Goal: Task Accomplishment & Management: Use online tool/utility

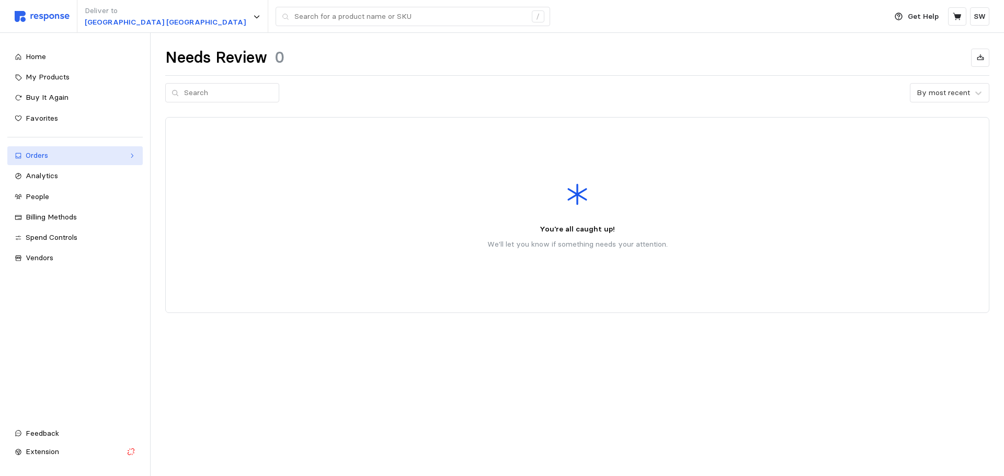
click at [76, 157] on div "Orders" at bounding box center [75, 156] width 99 height 12
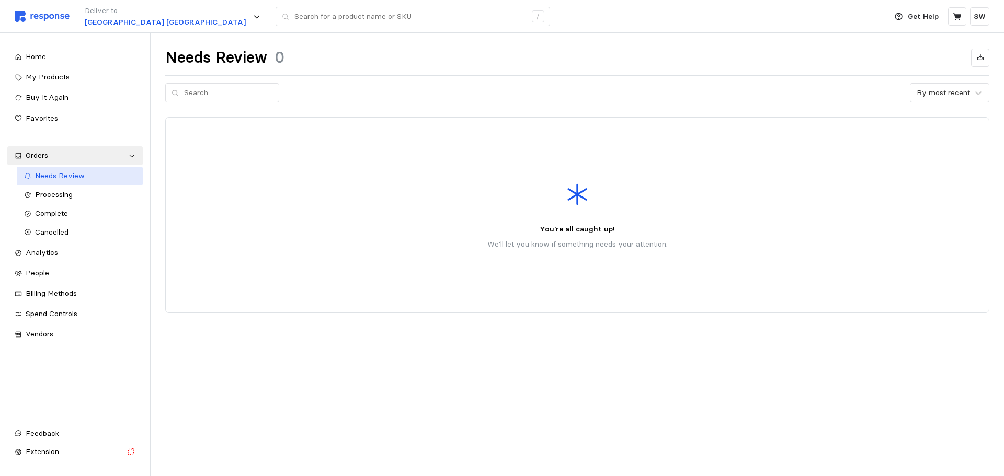
click at [81, 176] on span "Needs Review" at bounding box center [60, 175] width 50 height 9
click at [66, 193] on span "Processing" at bounding box center [54, 194] width 38 height 9
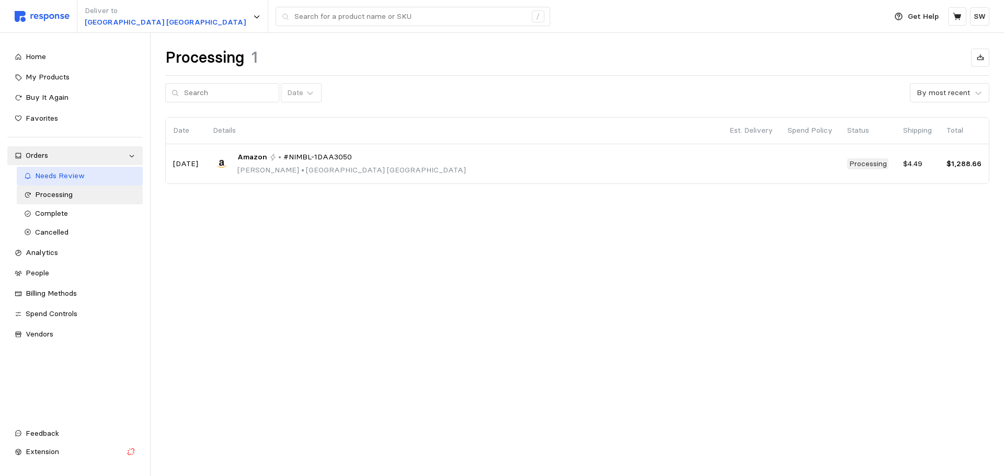
click at [68, 181] on div "Needs Review" at bounding box center [85, 176] width 101 height 12
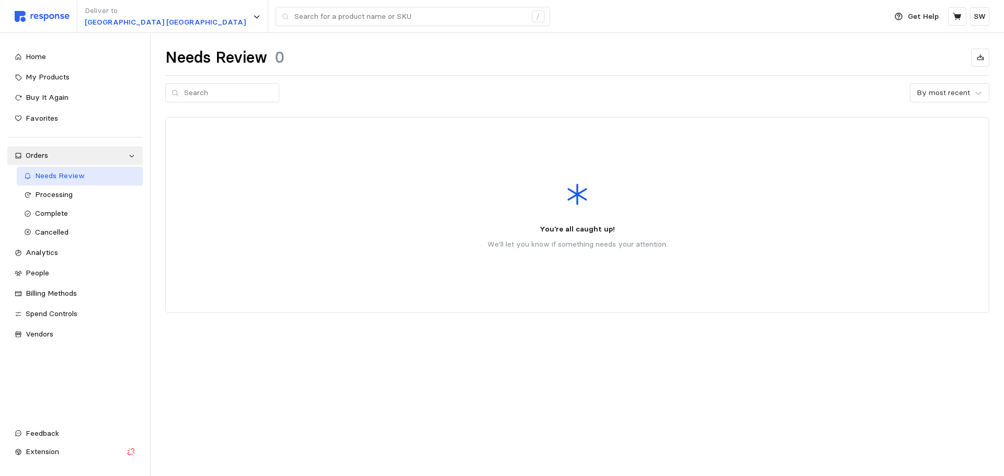
click at [50, 178] on span "Needs Review" at bounding box center [60, 175] width 50 height 9
click at [58, 194] on span "Processing" at bounding box center [54, 194] width 38 height 9
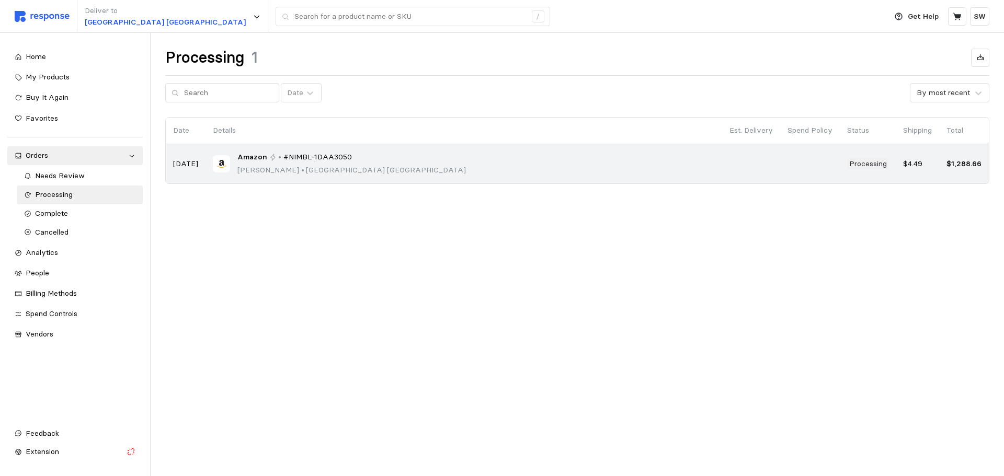
click at [354, 152] on div "Amazon • #NIMBL-1DAA3050 [PERSON_NAME] • [GEOGRAPHIC_DATA]" at bounding box center [464, 164] width 502 height 25
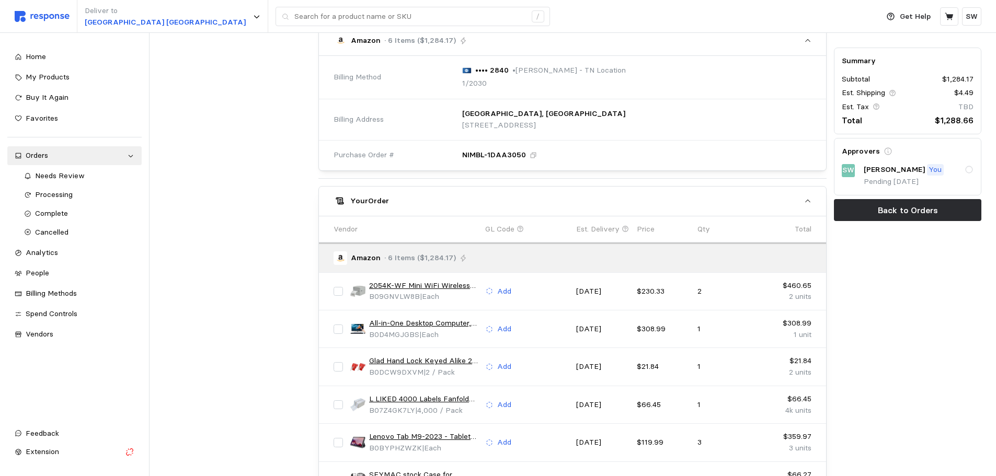
scroll to position [366, 0]
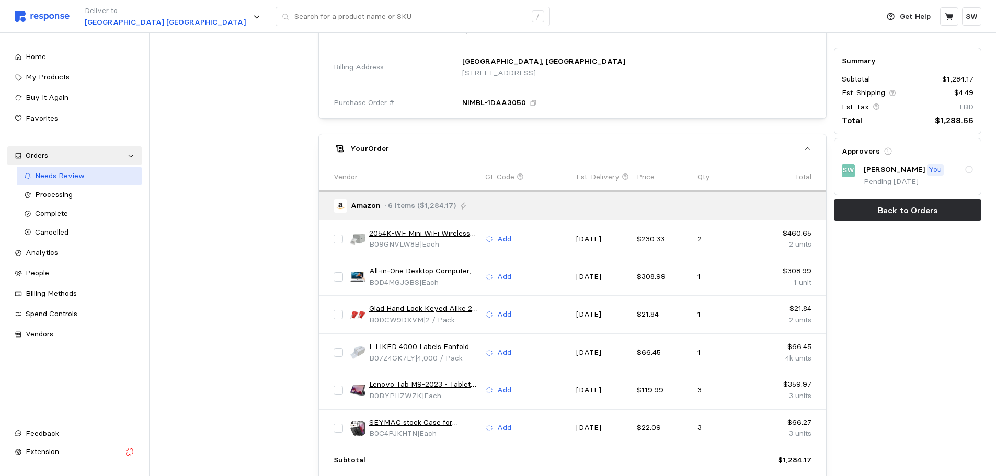
click at [60, 175] on span "Needs Review" at bounding box center [60, 175] width 50 height 9
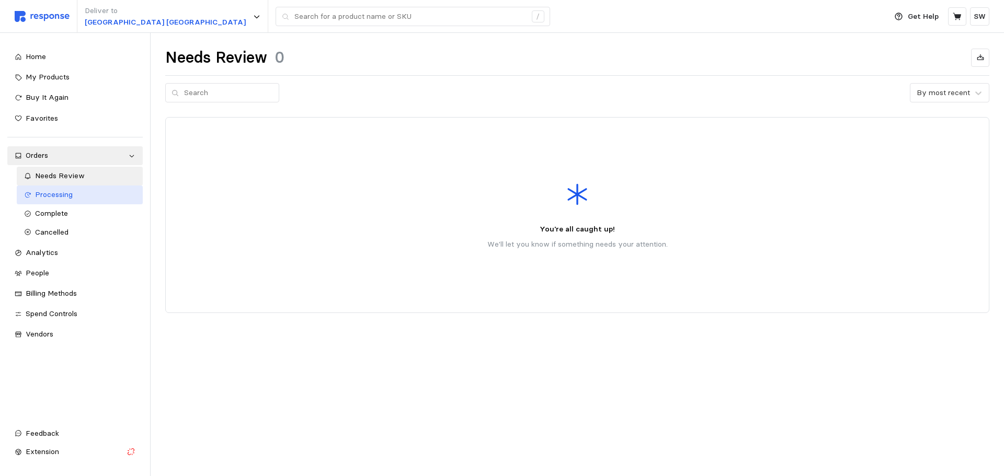
click at [55, 189] on div "Processing" at bounding box center [85, 195] width 101 height 12
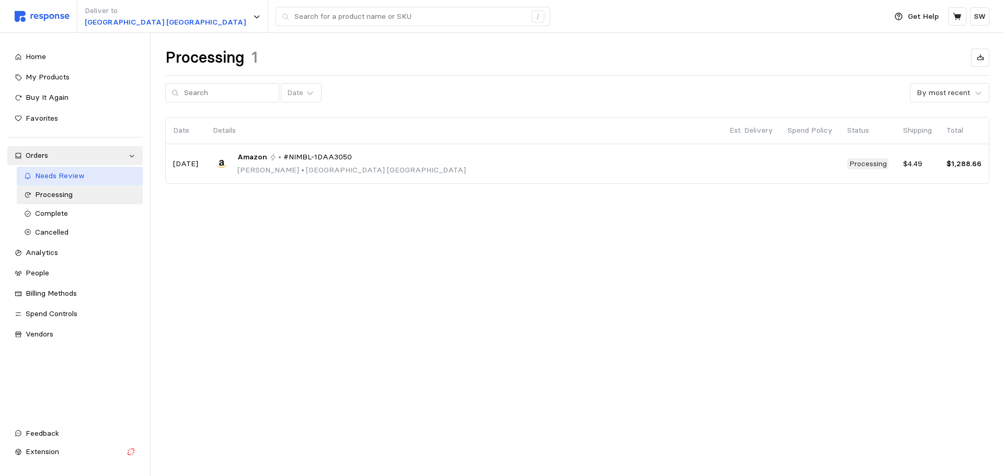
click at [62, 180] on span "Needs Review" at bounding box center [60, 175] width 50 height 9
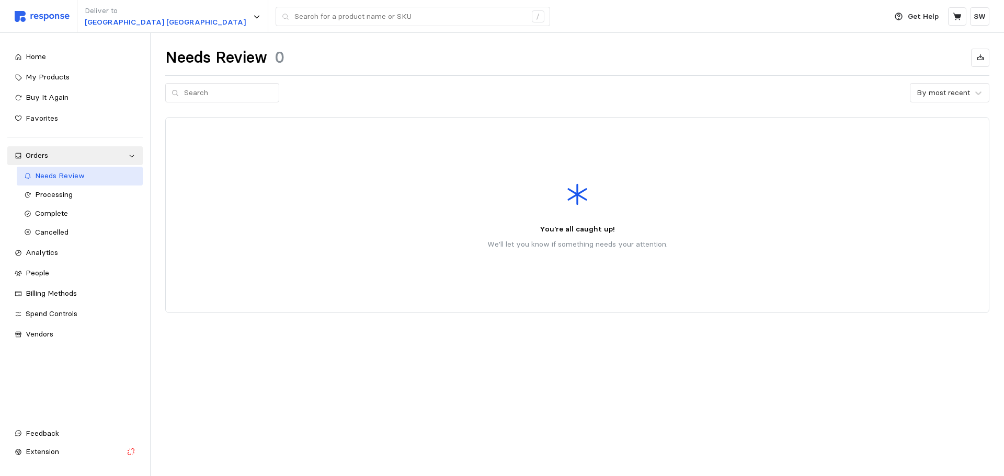
click at [82, 182] on div "Needs Review" at bounding box center [85, 176] width 101 height 12
click at [64, 198] on span "Processing" at bounding box center [54, 194] width 38 height 9
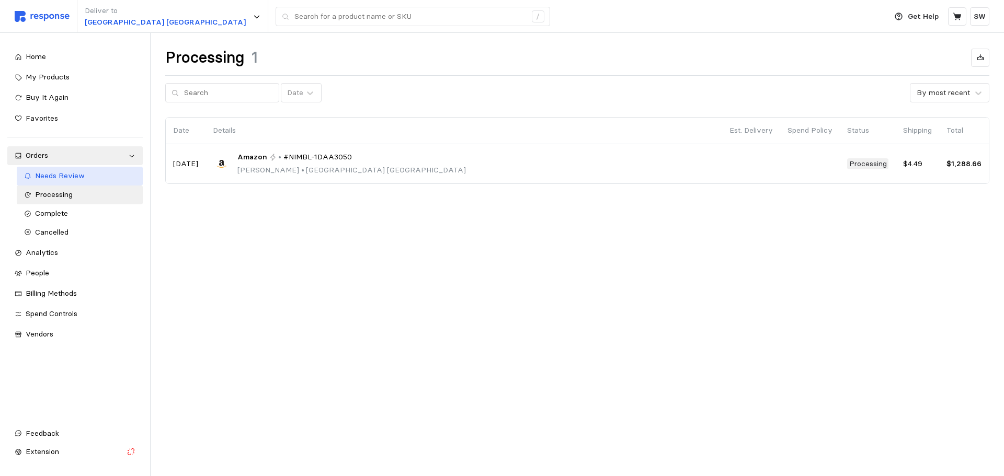
click at [71, 176] on span "Needs Review" at bounding box center [60, 175] width 50 height 9
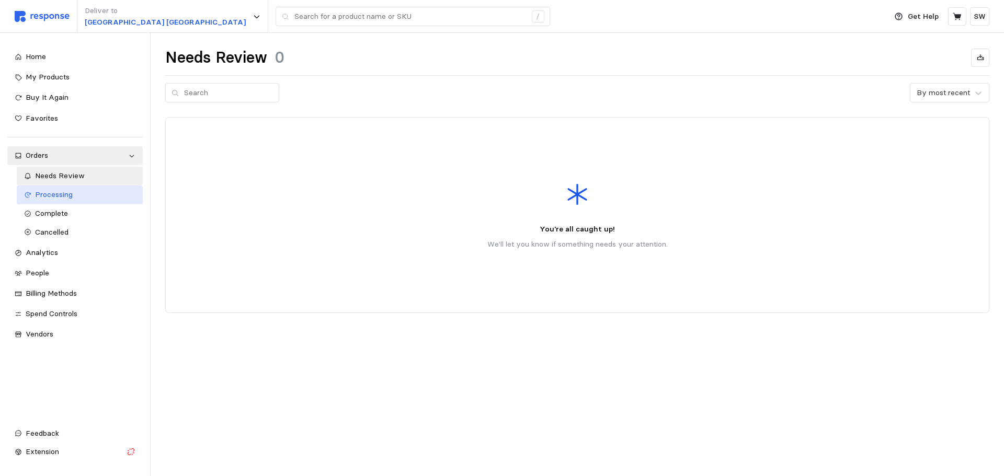
click at [74, 191] on div "Processing" at bounding box center [85, 195] width 101 height 12
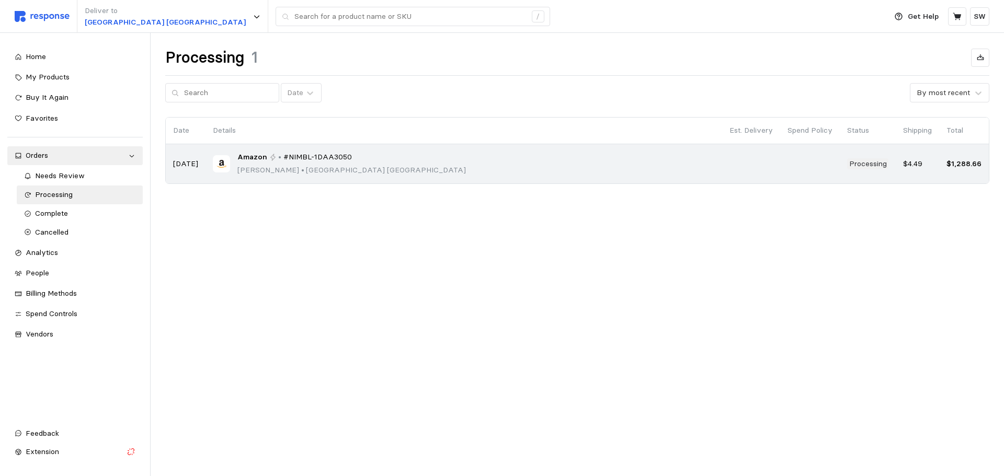
click at [512, 165] on div "Amazon • #NIMBL-1DAA3050 [PERSON_NAME] • [GEOGRAPHIC_DATA]" at bounding box center [464, 164] width 502 height 25
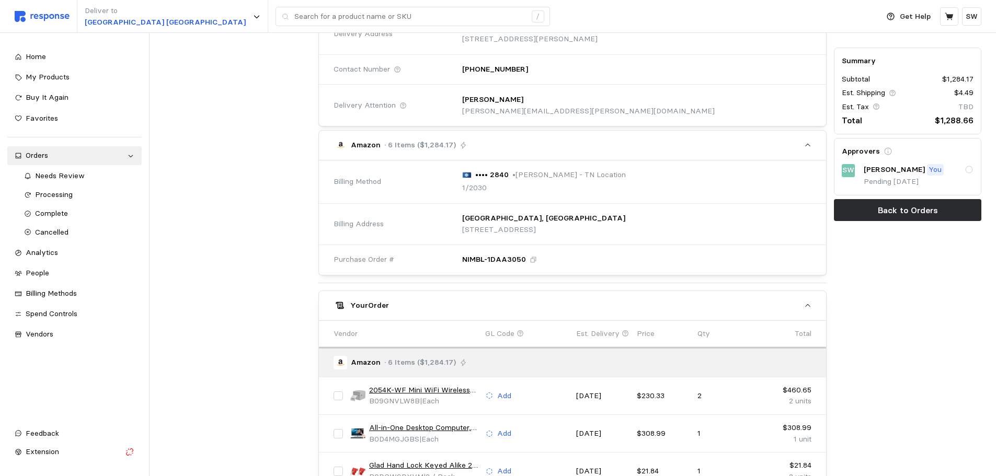
scroll to position [418, 0]
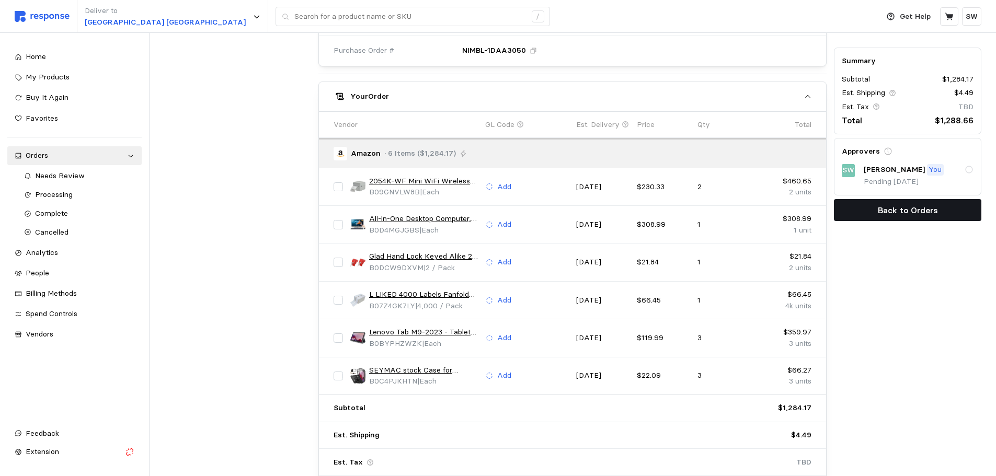
click at [881, 211] on p "Back to Orders" at bounding box center [908, 210] width 60 height 13
